Goal: Task Accomplishment & Management: Manage account settings

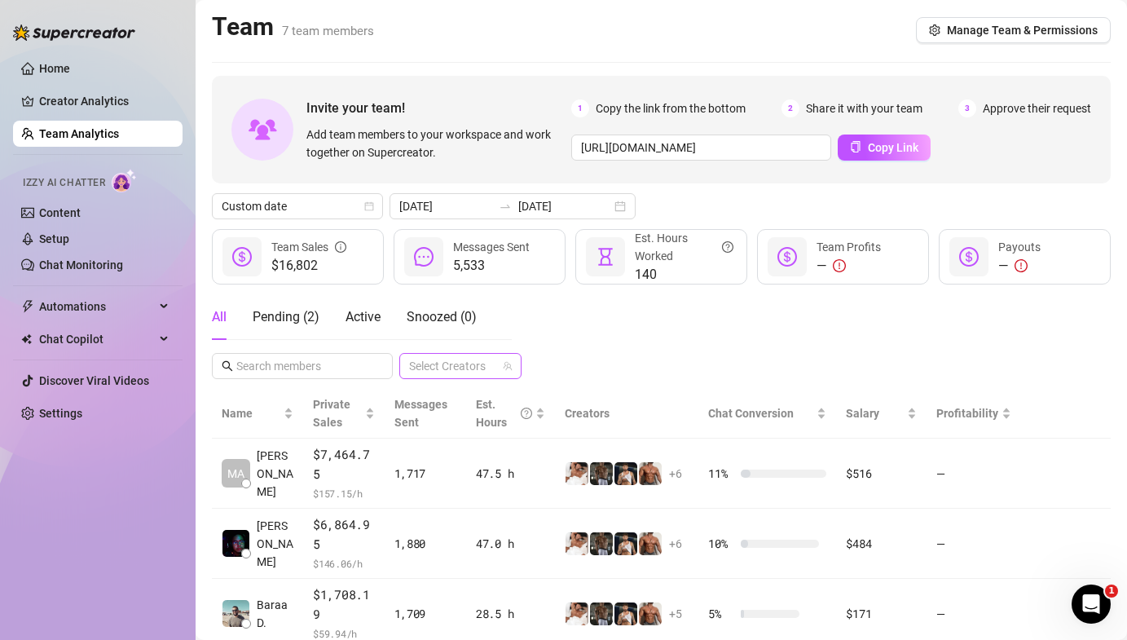
scroll to position [158, 0]
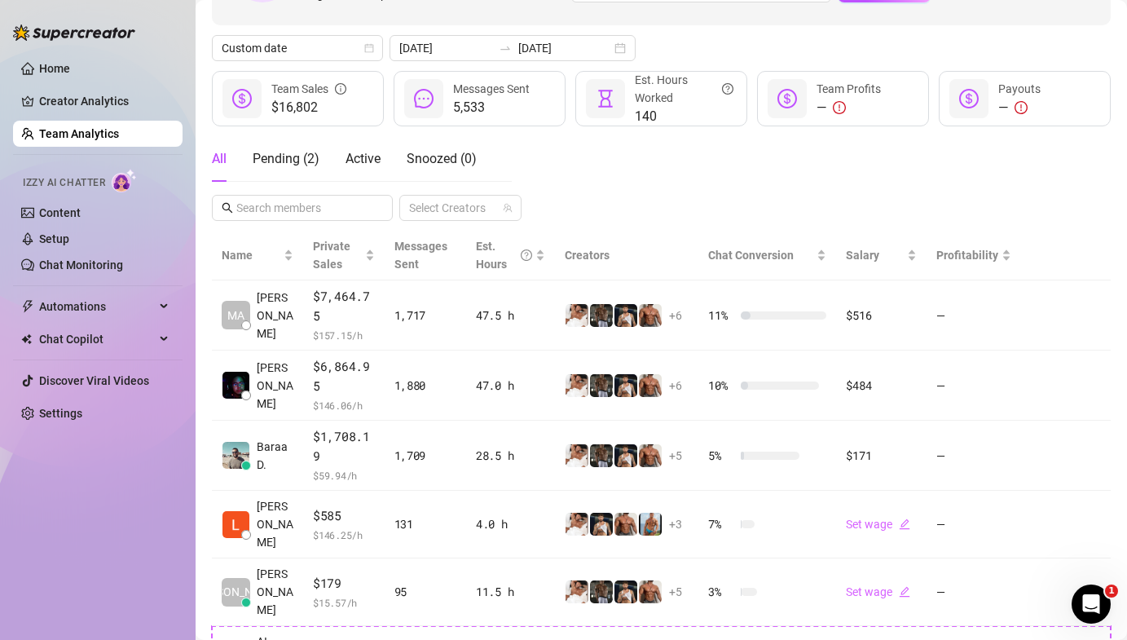
click at [119, 133] on link "Team Analytics" at bounding box center [79, 133] width 80 height 13
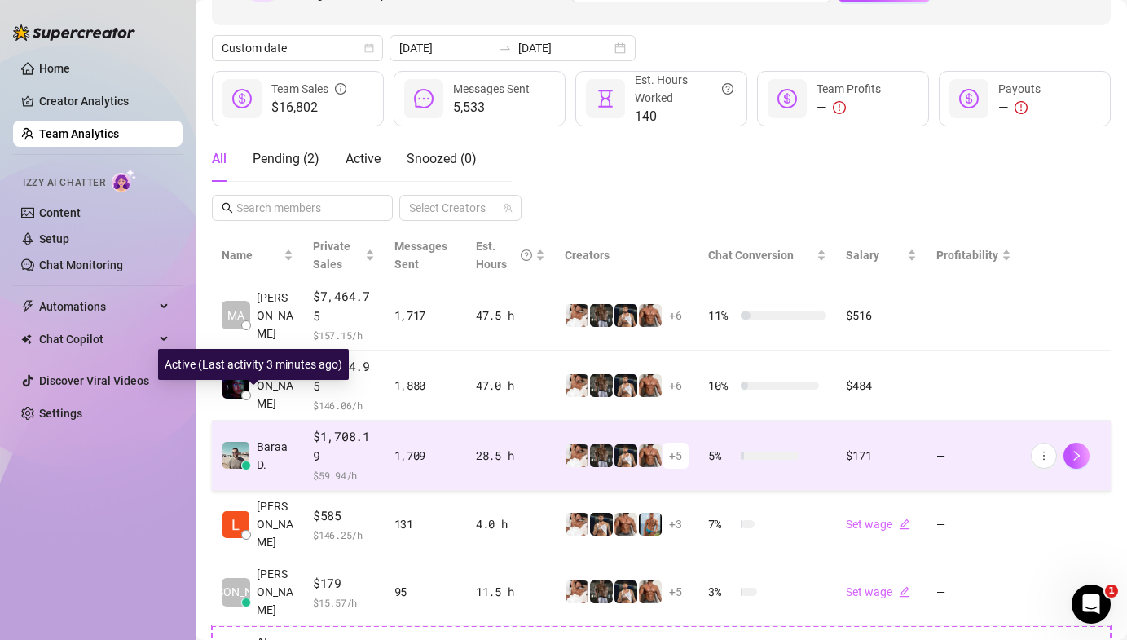
click at [274, 438] on span "Baraa D." at bounding box center [275, 456] width 37 height 36
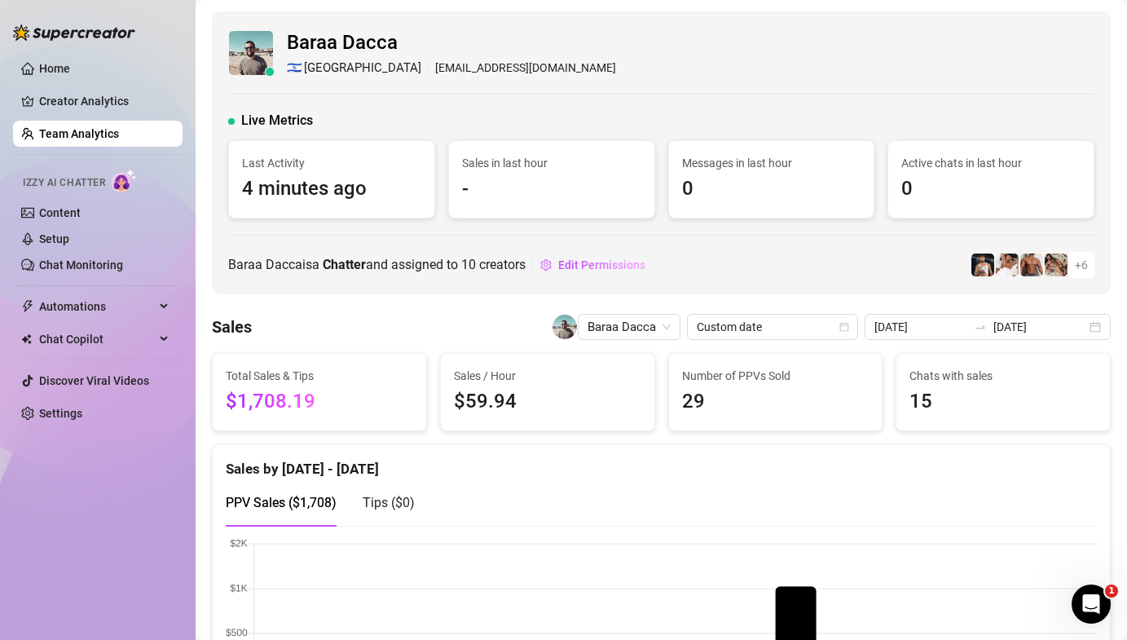
click at [75, 131] on link "Team Analytics" at bounding box center [79, 133] width 80 height 13
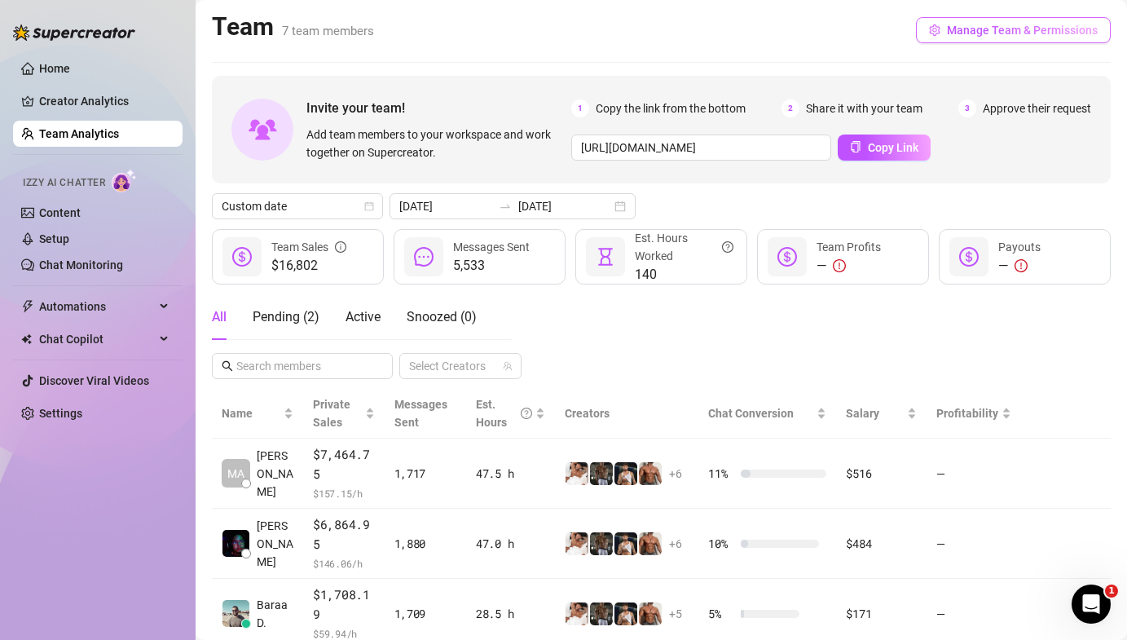
click at [999, 35] on span "Manage Team & Permissions" at bounding box center [1022, 30] width 151 height 13
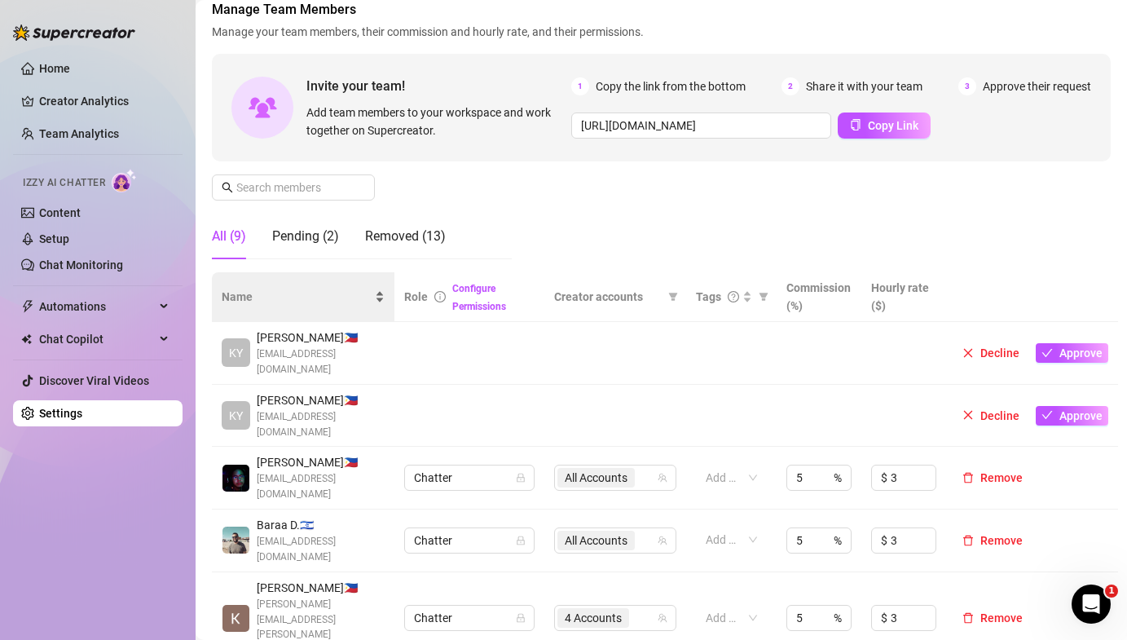
scroll to position [127, 0]
